Goal: Find specific page/section: Find specific page/section

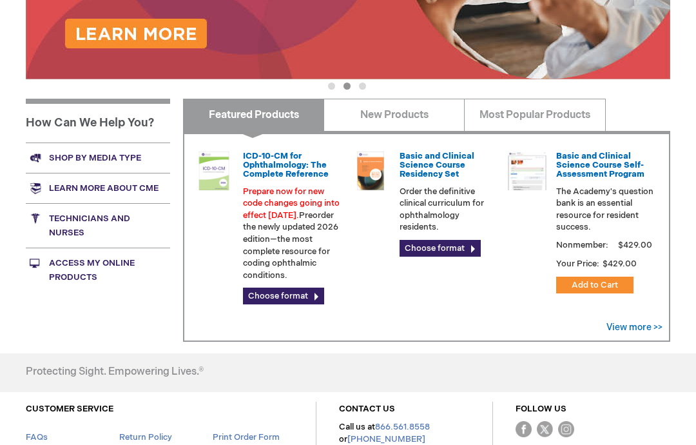
scroll to position [362, 0]
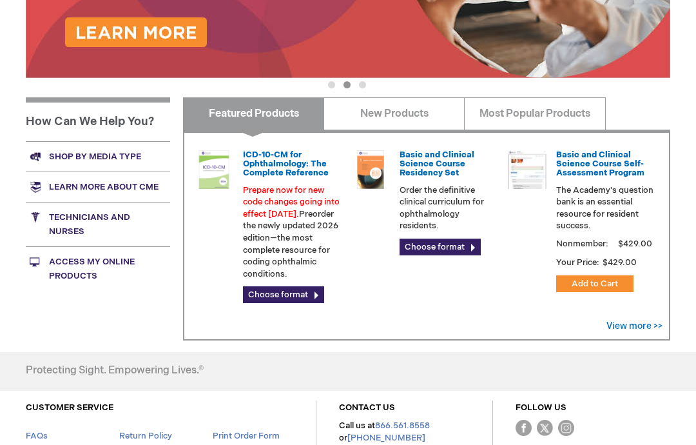
click at [602, 161] on link "Basic and Clinical Science Course Self-Assessment Program" at bounding box center [601, 164] width 88 height 29
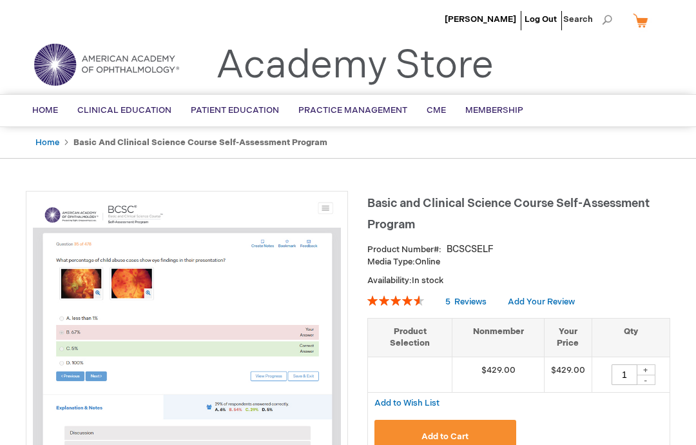
click at [52, 115] on span "Home" at bounding box center [45, 110] width 26 height 10
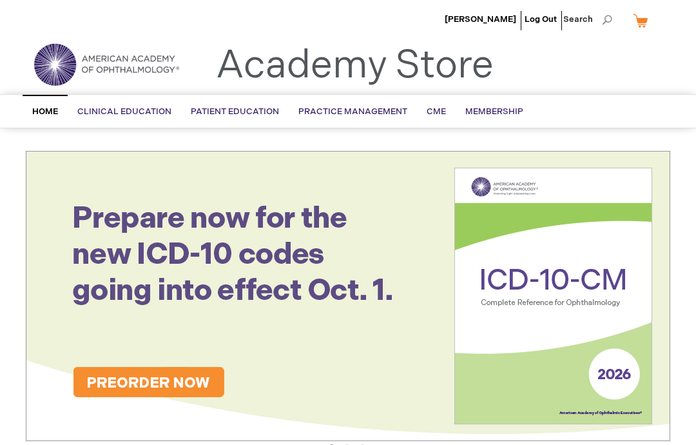
click at [489, 104] on link "Membership" at bounding box center [494, 112] width 77 height 32
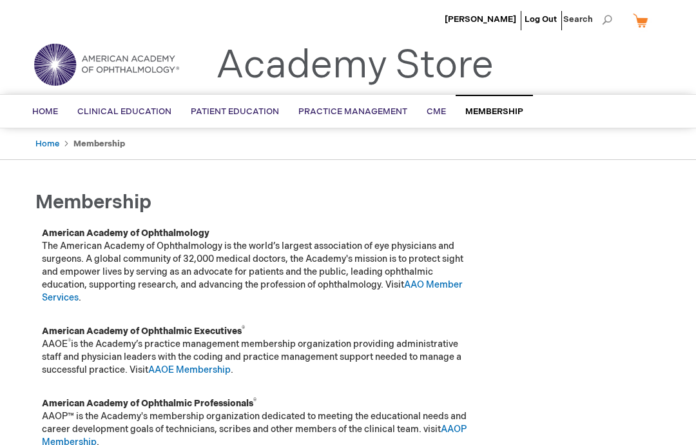
click at [494, 20] on span "[PERSON_NAME]" at bounding box center [481, 19] width 72 height 10
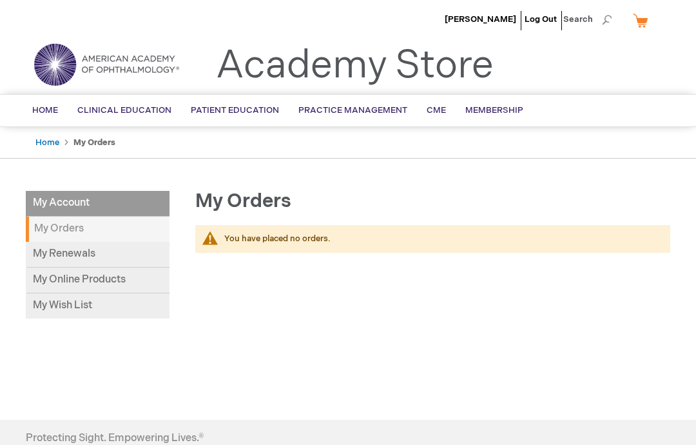
click at [103, 278] on link "My Online Products" at bounding box center [98, 281] width 144 height 26
click at [128, 231] on strong "My Orders" at bounding box center [98, 229] width 144 height 25
click at [486, 10] on li "[PERSON_NAME]" at bounding box center [481, 19] width 78 height 39
click at [484, 20] on span "[PERSON_NAME]" at bounding box center [481, 19] width 72 height 10
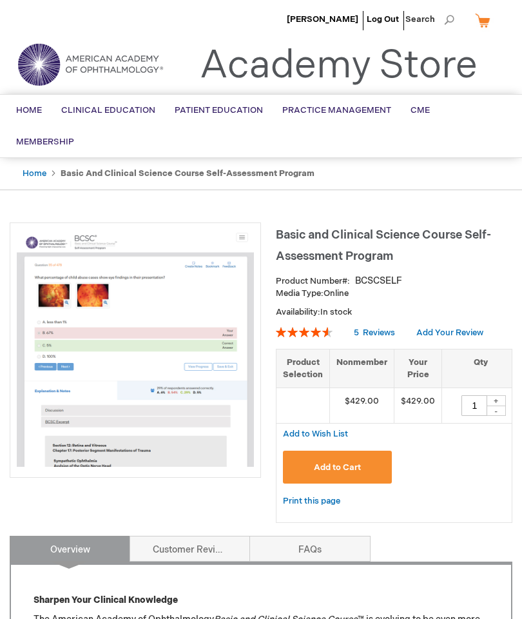
click at [84, 126] on link "Membership" at bounding box center [44, 142] width 77 height 32
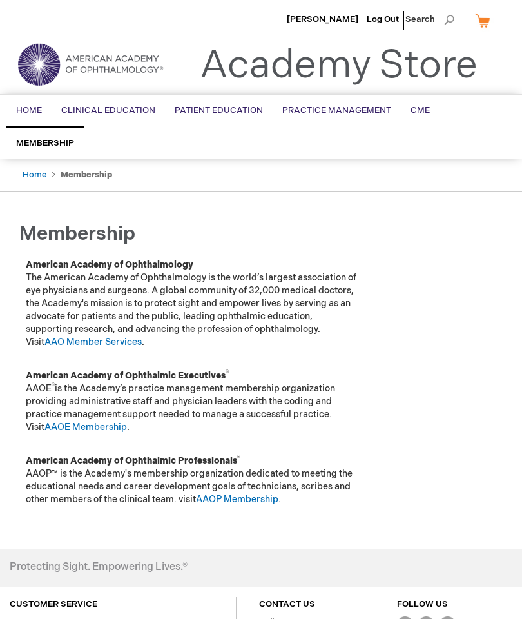
click at [415, 107] on span "CME" at bounding box center [420, 110] width 19 height 10
click at [331, 101] on li "Practice Management Topic AAOE: Business Operations & Finance AAOE: Coding & Re…" at bounding box center [337, 111] width 128 height 32
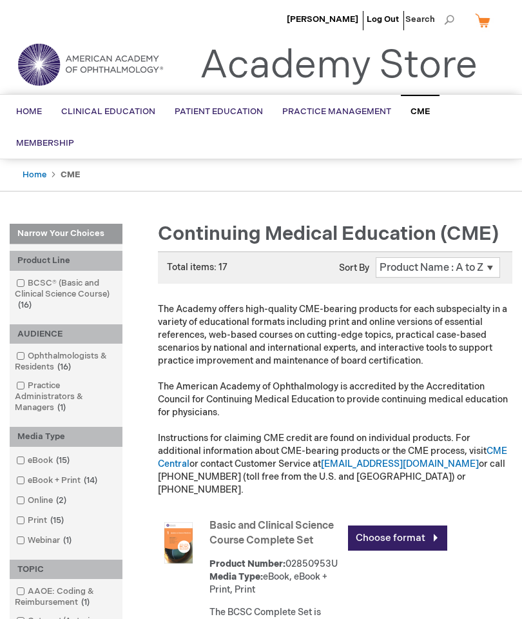
click at [77, 277] on link "BCSC® (Basic and Clinical Science Course) 16 items" at bounding box center [66, 294] width 106 height 34
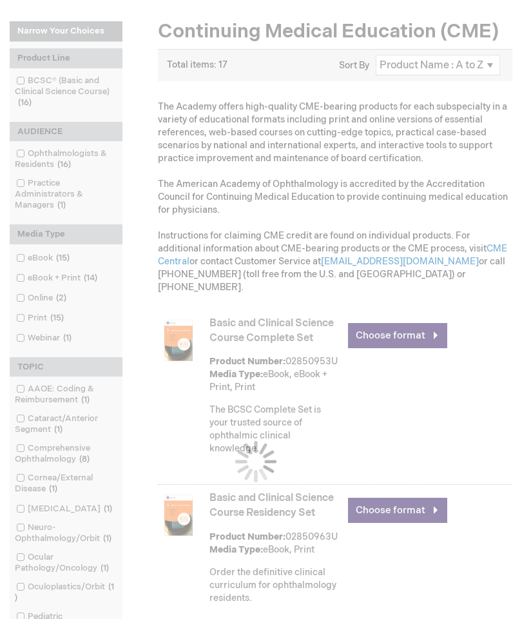
scroll to position [219, 0]
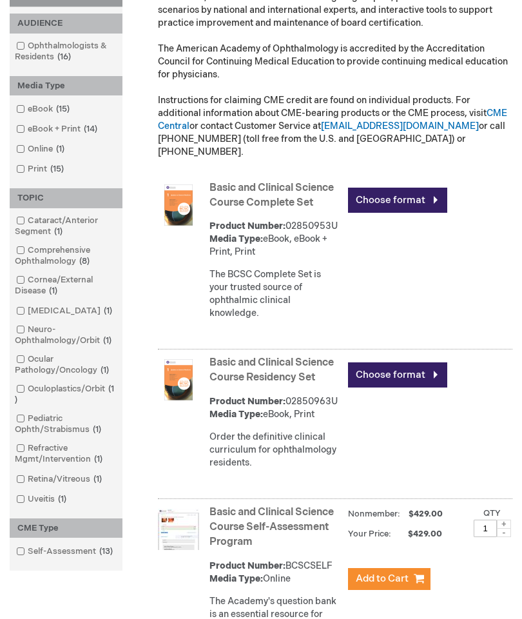
scroll to position [350, 0]
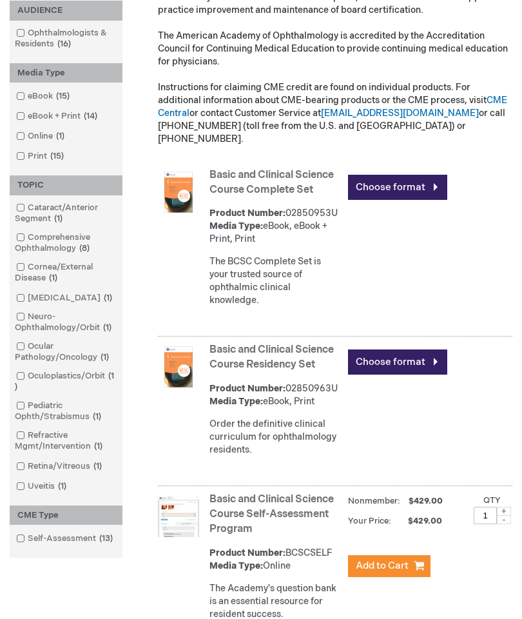
click at [270, 494] on link "Basic and Clinical Science Course Self-Assessment Program" at bounding box center [272, 515] width 124 height 42
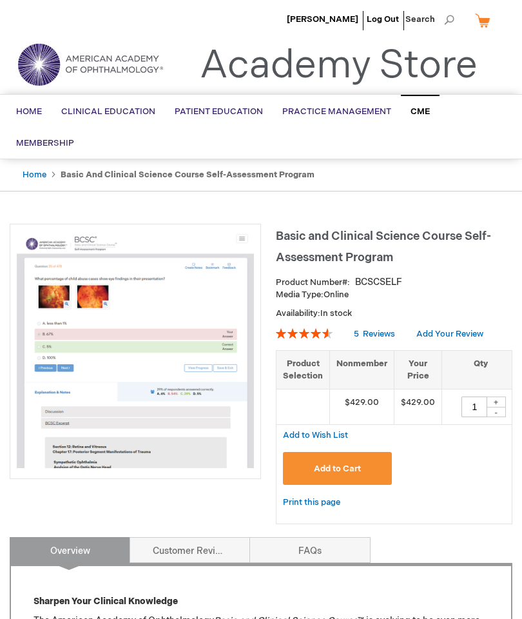
click at [37, 118] on link "Home" at bounding box center [28, 112] width 45 height 32
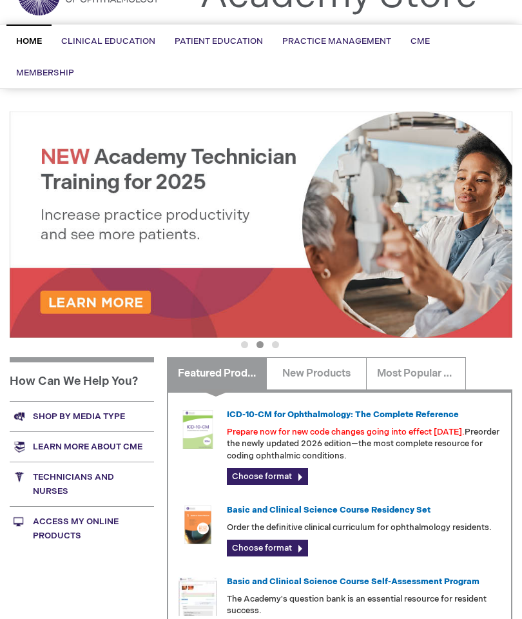
scroll to position [75, 0]
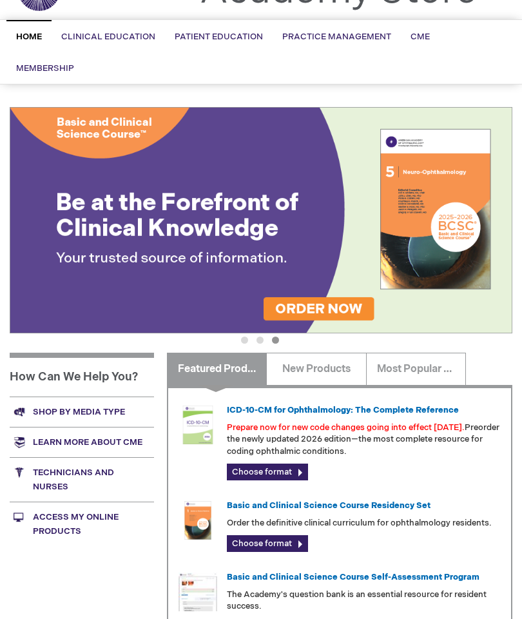
click at [75, 502] on link "Access My Online Products" at bounding box center [82, 524] width 144 height 44
